Goal: Find specific fact: Find specific fact

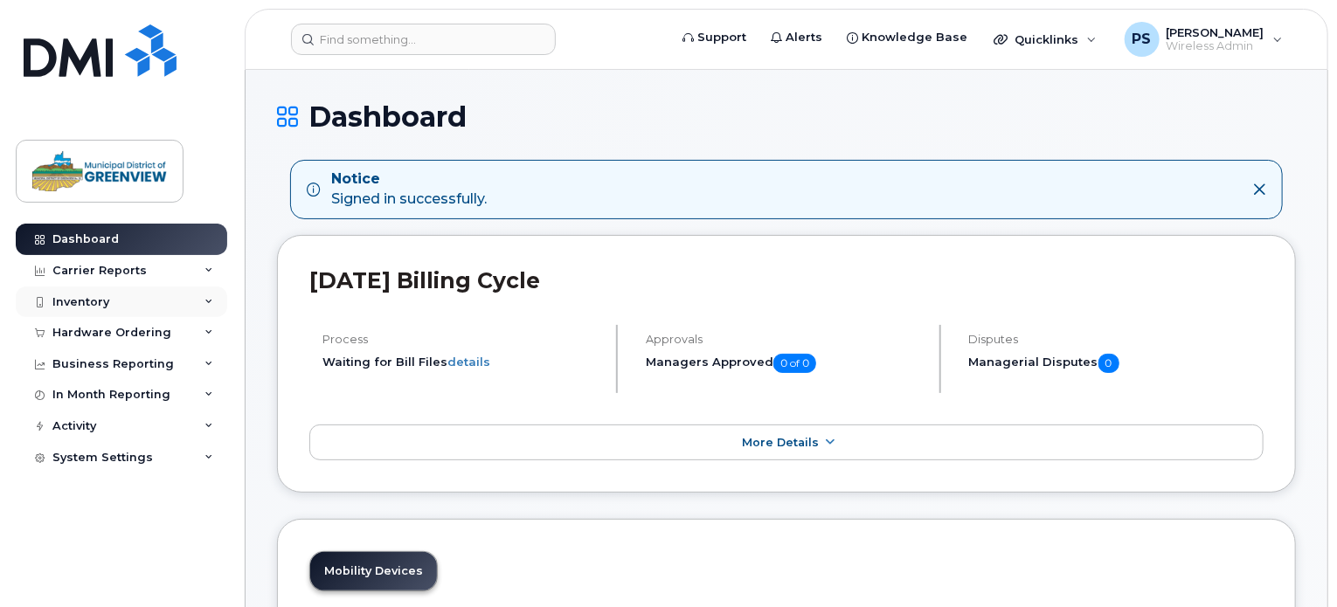
click at [63, 297] on div "Inventory" at bounding box center [80, 302] width 57 height 14
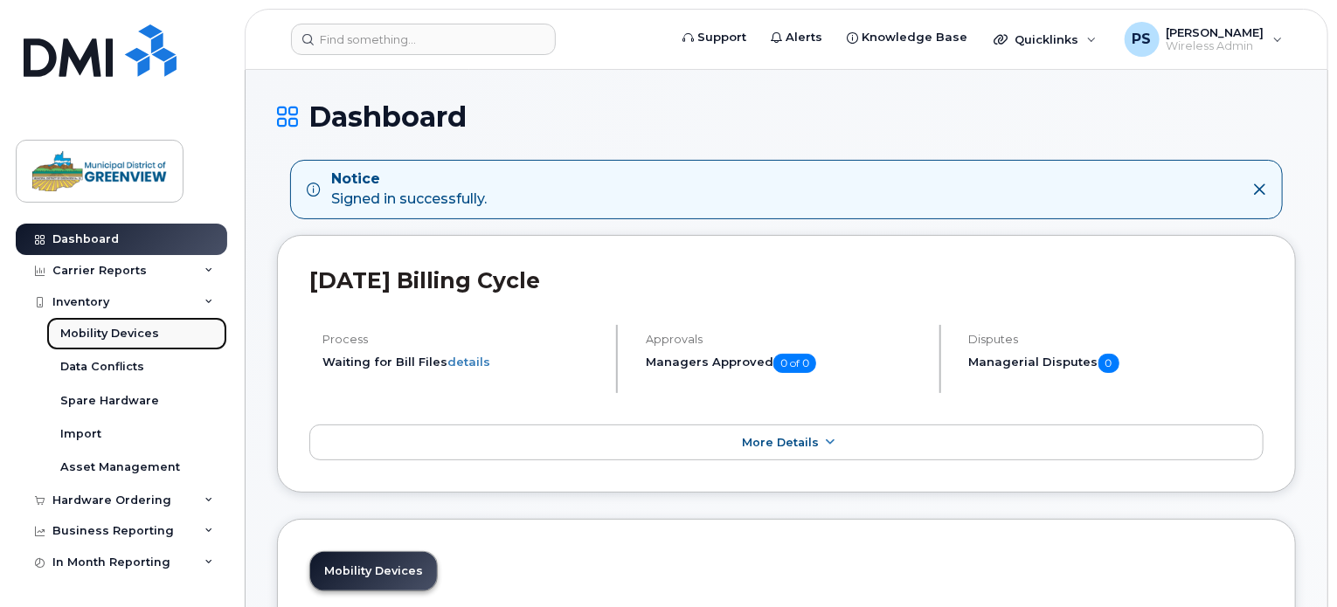
click at [103, 331] on div "Mobility Devices" at bounding box center [109, 334] width 99 height 16
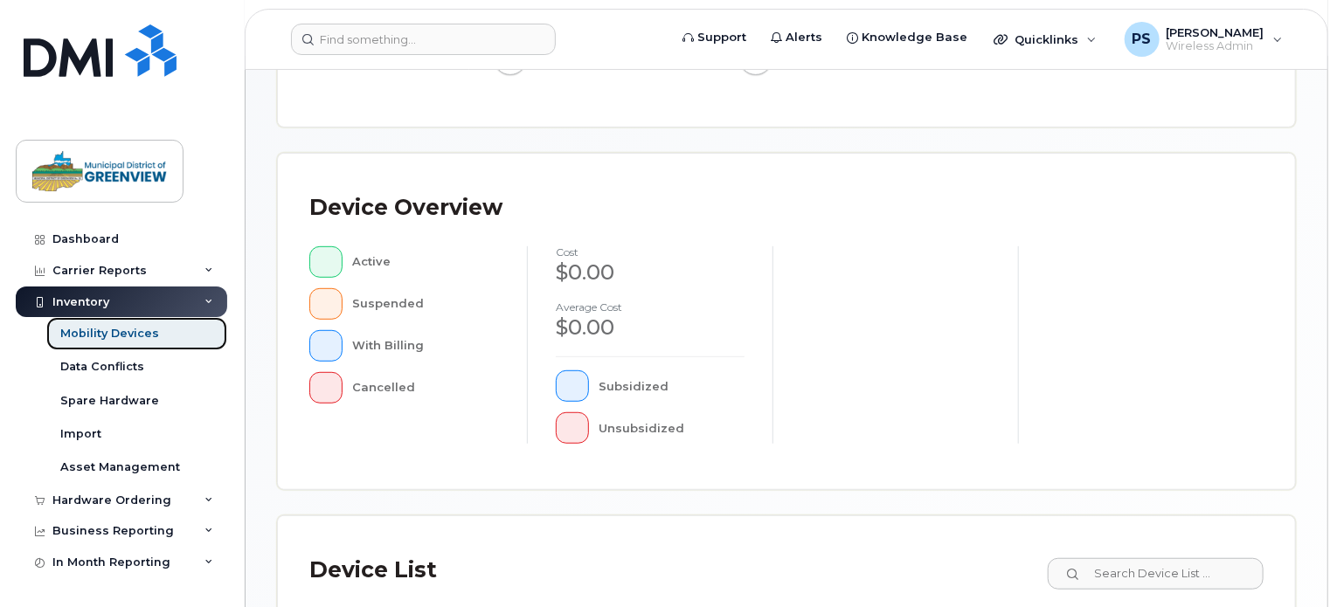
scroll to position [659, 0]
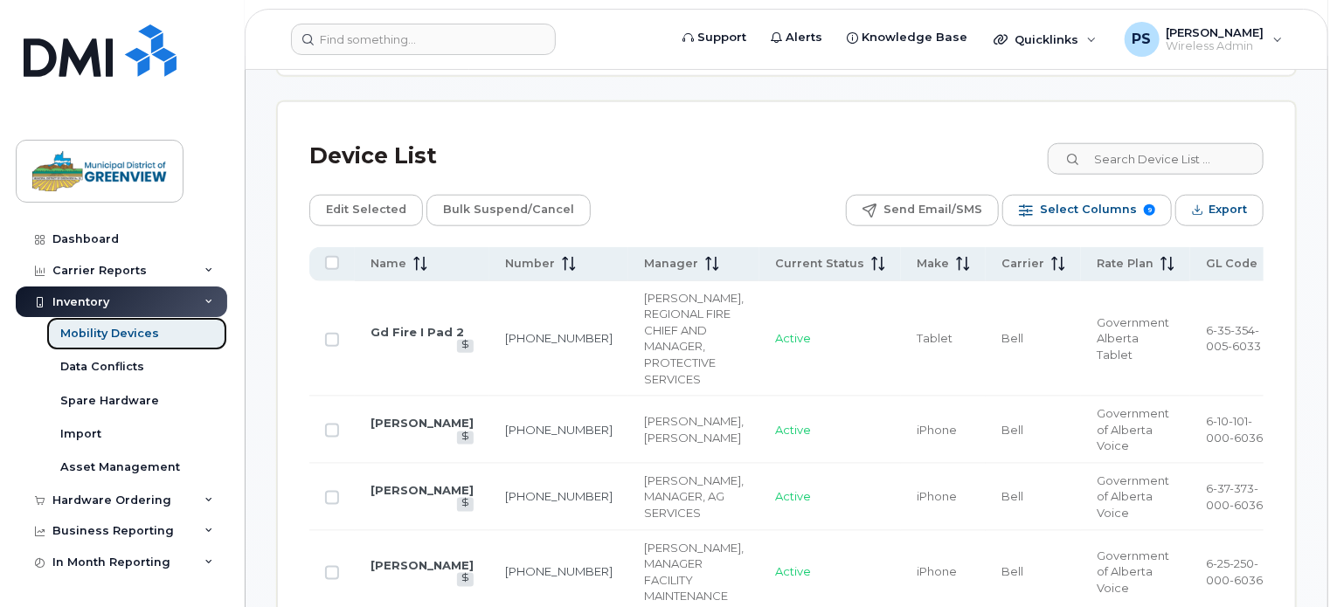
scroll to position [879, 0]
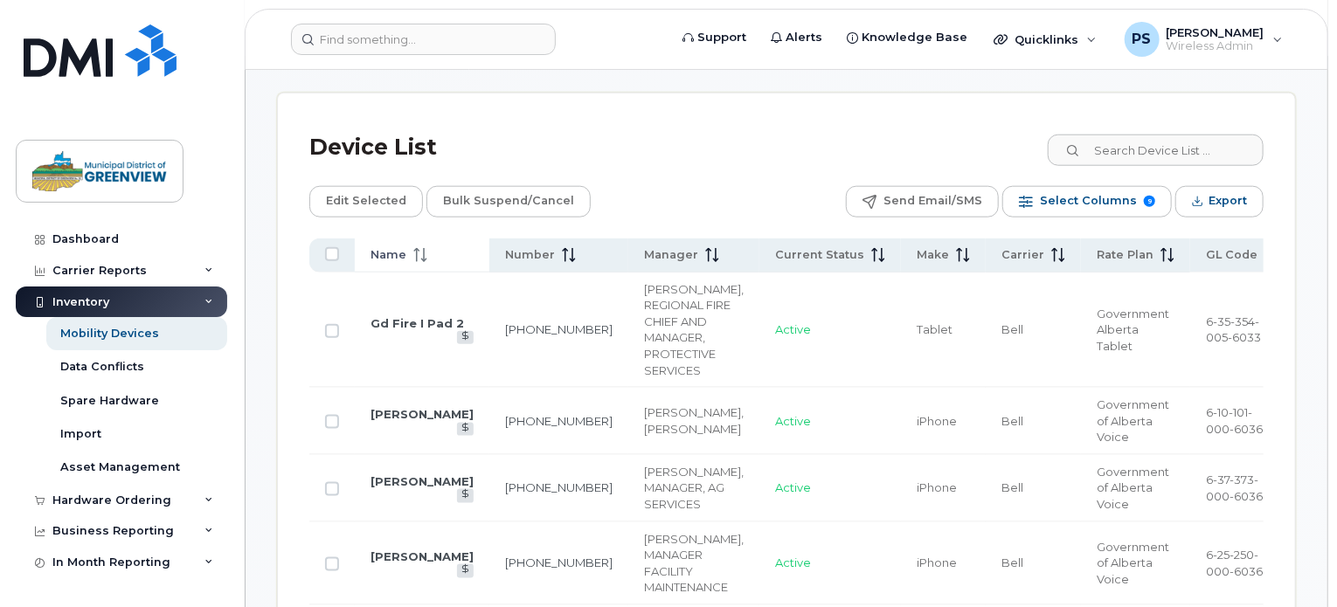
click at [388, 253] on span "Name" at bounding box center [388, 255] width 36 height 16
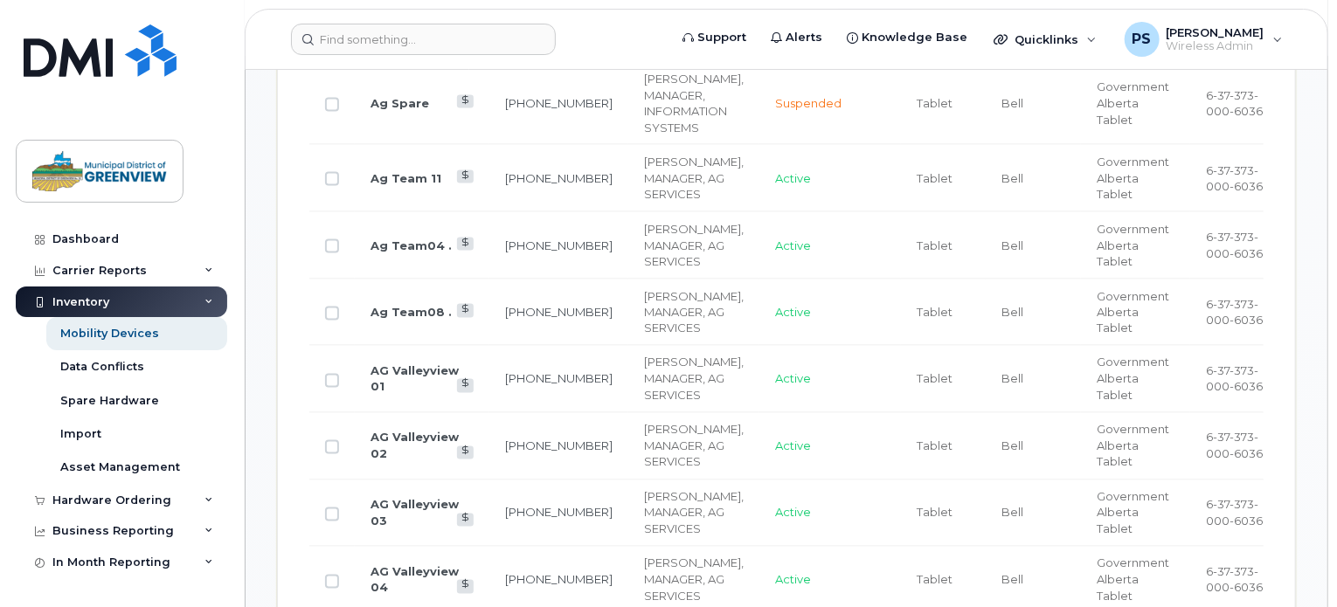
scroll to position [1141, 0]
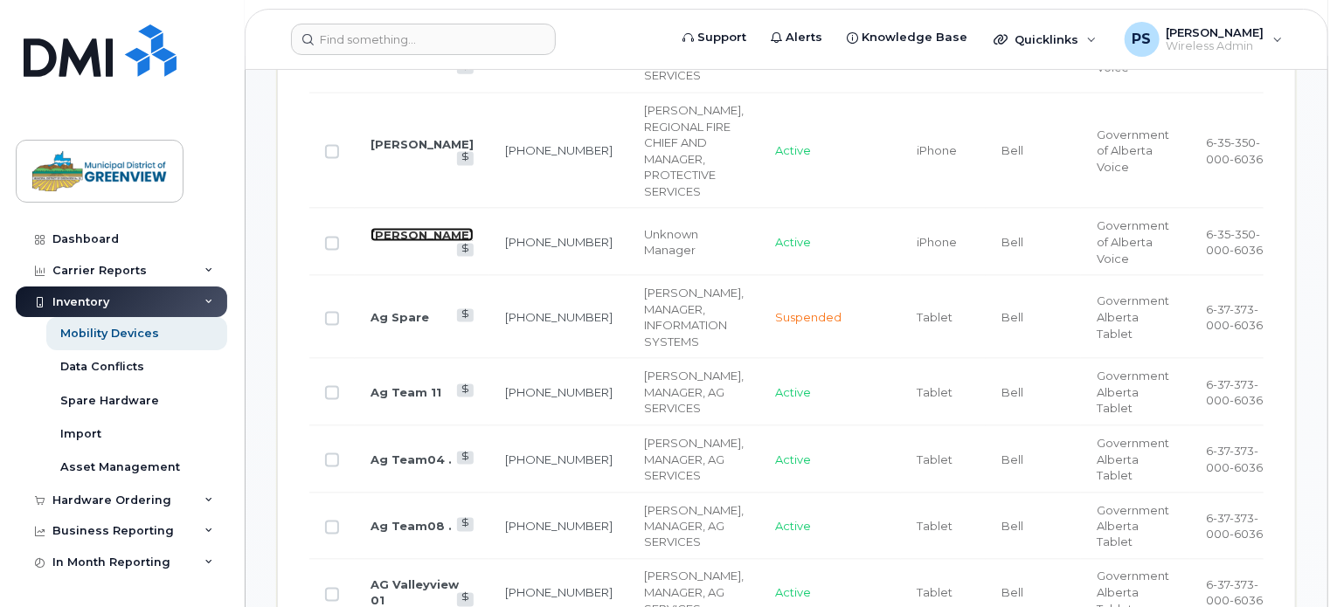
click at [394, 228] on link "[PERSON_NAME]" at bounding box center [421, 235] width 103 height 14
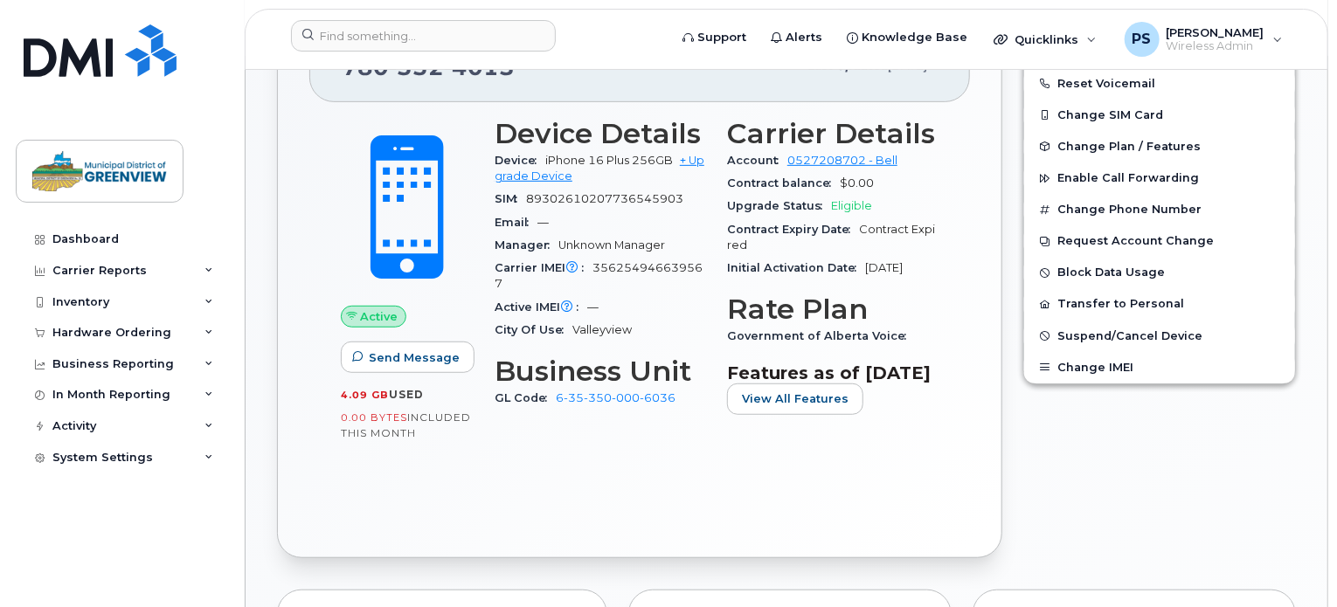
scroll to position [437, 0]
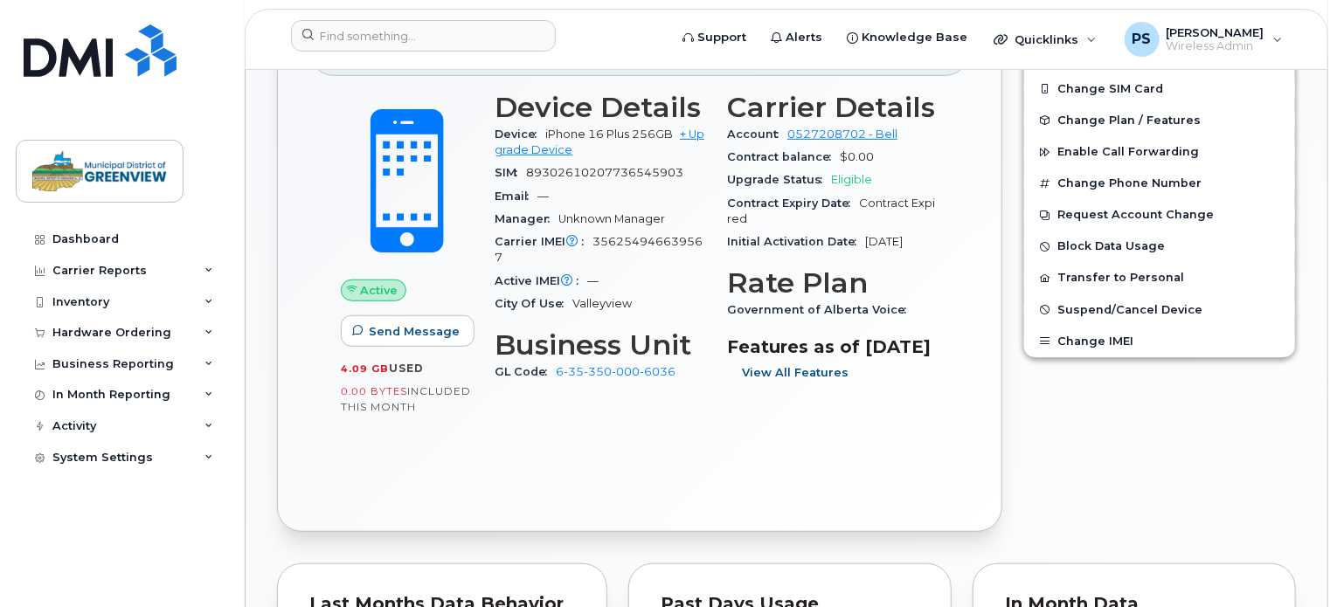
click at [779, 389] on button "View All Features" at bounding box center [795, 372] width 136 height 31
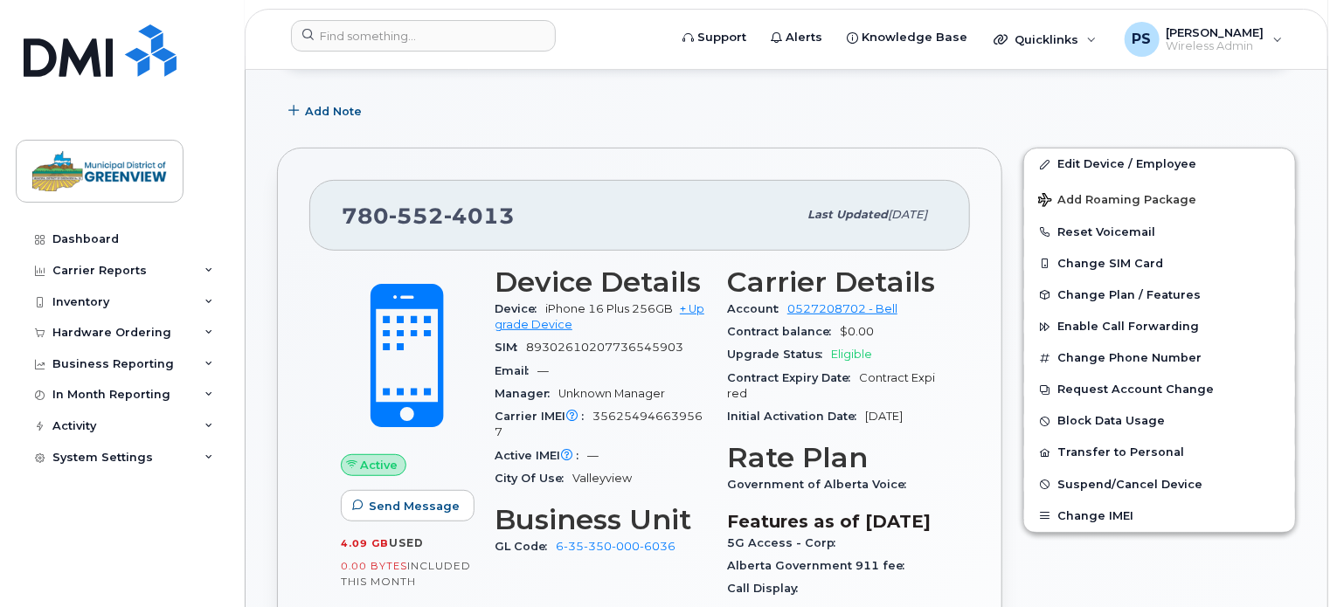
scroll to position [0, 0]
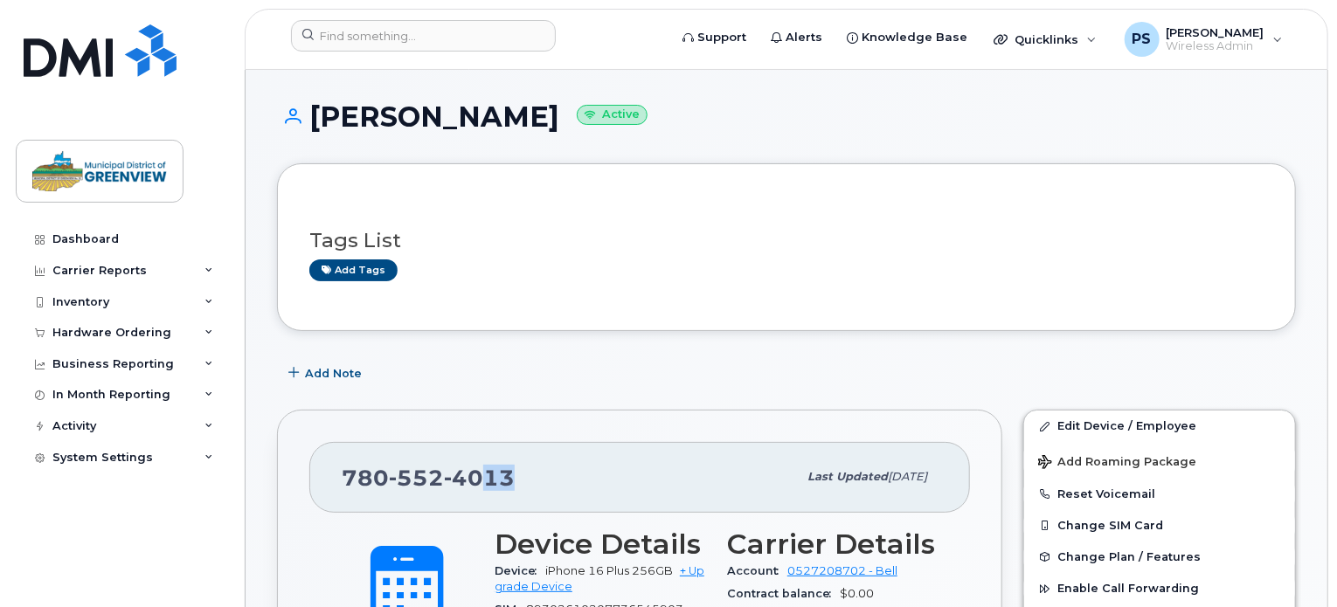
drag, startPoint x: 515, startPoint y: 473, endPoint x: 482, endPoint y: 474, distance: 32.3
click at [482, 474] on div "780 552 4013" at bounding box center [569, 477] width 455 height 37
click at [510, 471] on span "4013" at bounding box center [479, 478] width 71 height 26
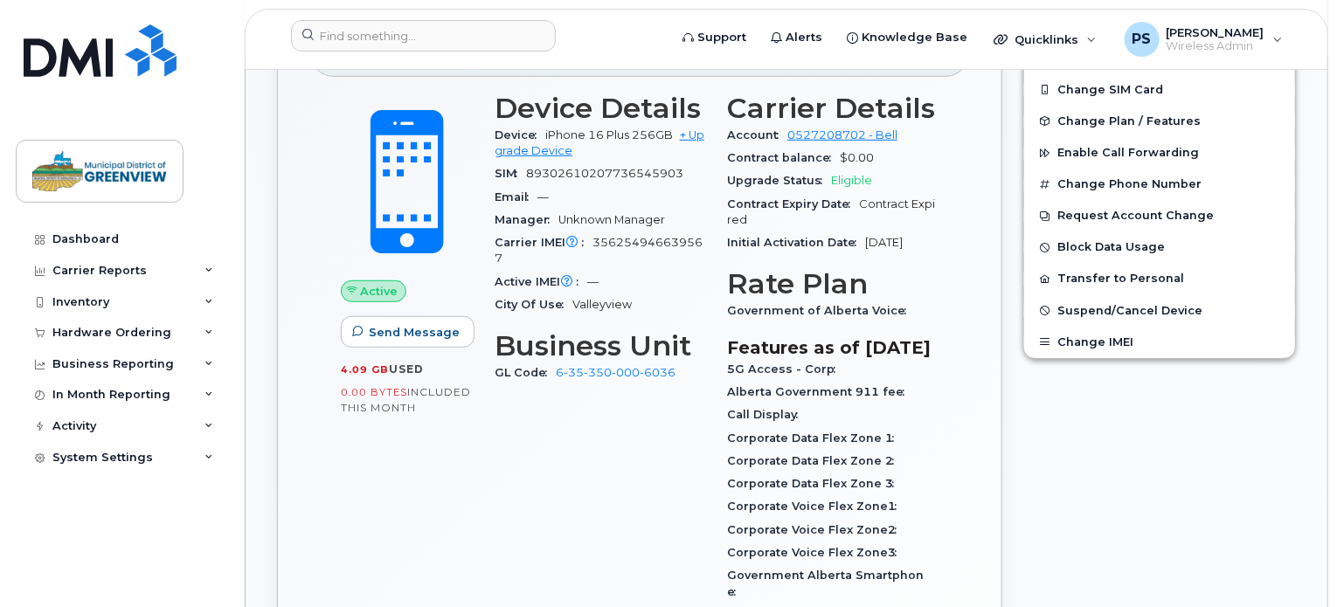
scroll to position [437, 0]
drag, startPoint x: 682, startPoint y: 176, endPoint x: 528, endPoint y: 176, distance: 154.6
click at [528, 176] on span "89302610207736545903" at bounding box center [604, 172] width 157 height 13
copy span "89302610207736545903"
drag, startPoint x: 503, startPoint y: 259, endPoint x: 590, endPoint y: 237, distance: 89.2
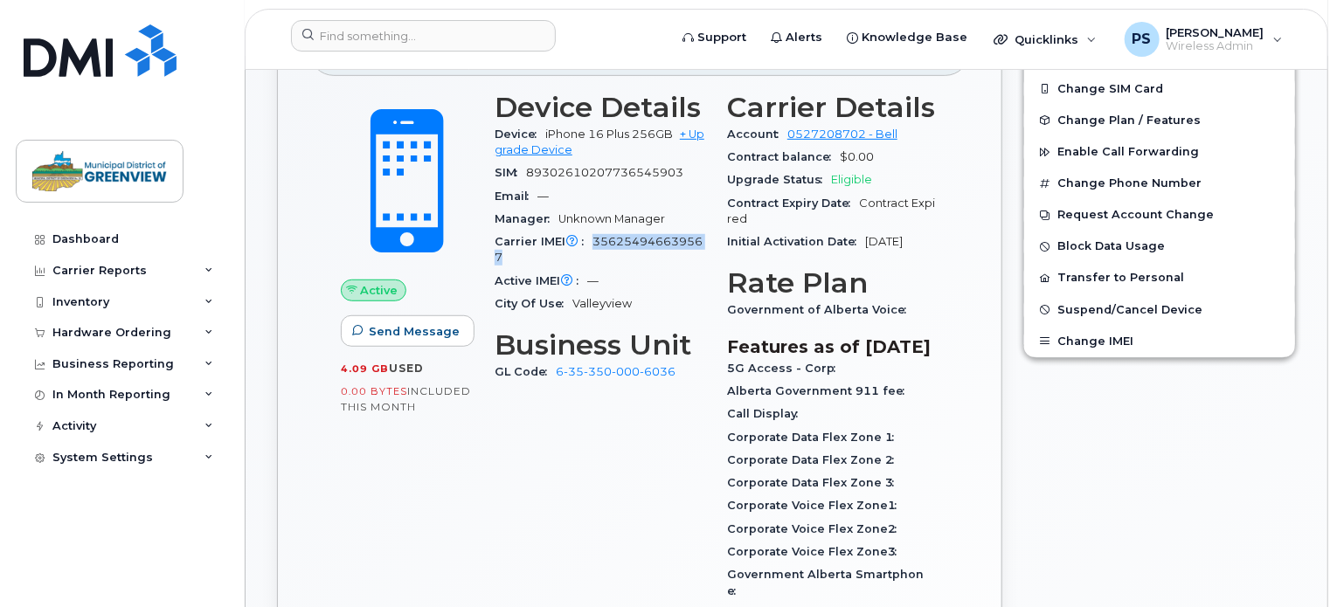
click at [590, 237] on div "Carrier IMEI Carrier IMEI is reported during the last billing cycle or change o…" at bounding box center [599, 250] width 211 height 39
copy span "356254946639567"
click at [836, 225] on div "Contract Expiry Date Contract Expired" at bounding box center [832, 211] width 211 height 39
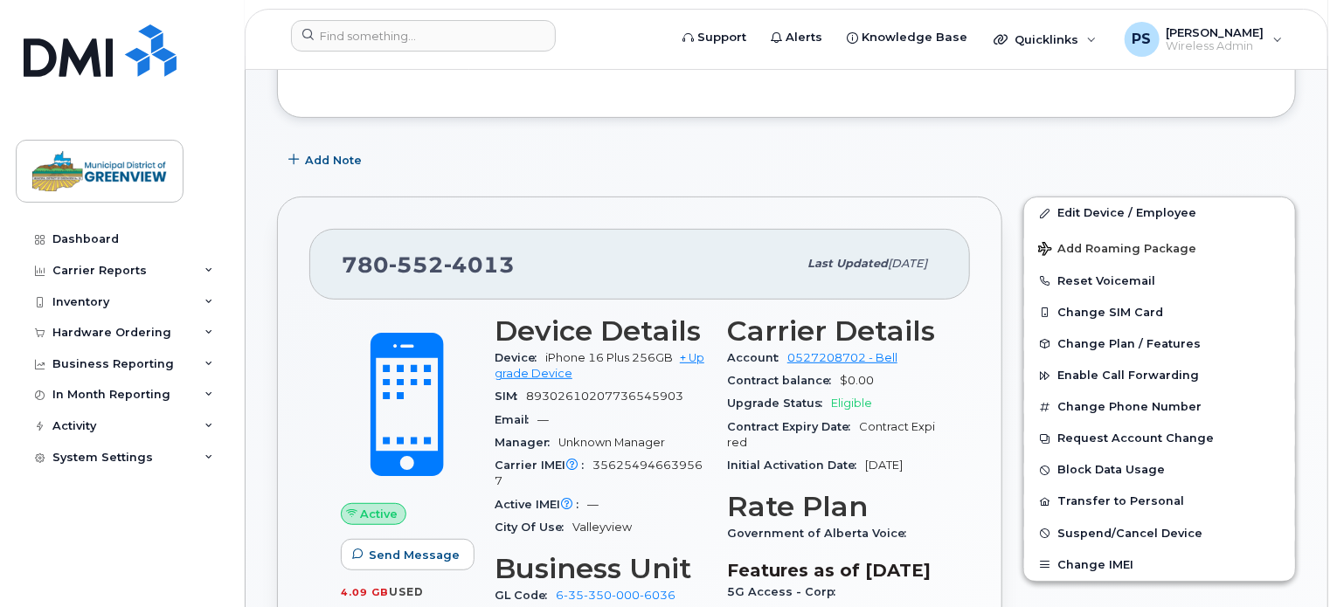
scroll to position [0, 0]
